Goal: Transaction & Acquisition: Purchase product/service

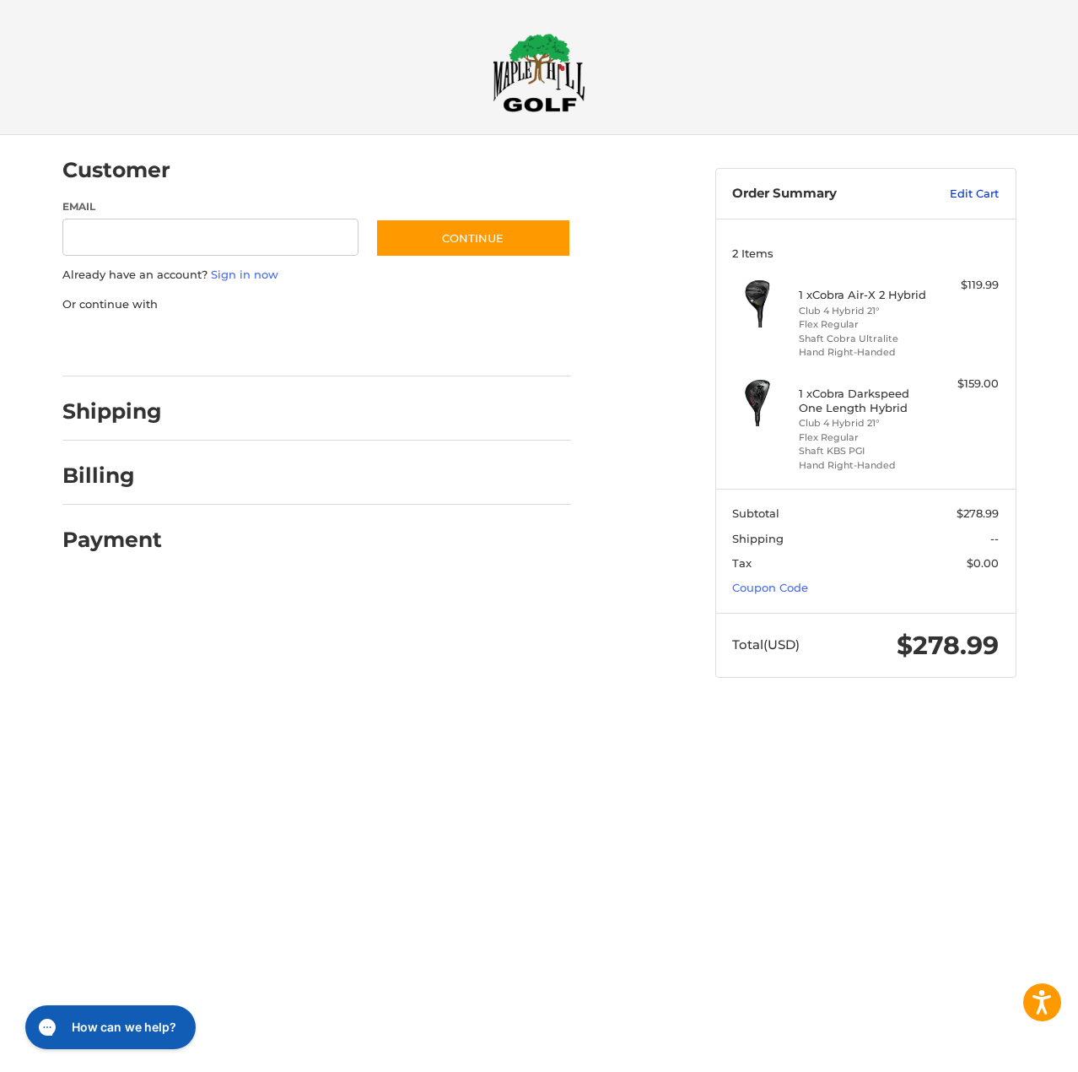
click at [971, 190] on link "Edit Cart" at bounding box center [956, 194] width 85 height 17
click at [981, 196] on link "Edit Cart" at bounding box center [956, 194] width 85 height 17
